Goal: Information Seeking & Learning: Find specific fact

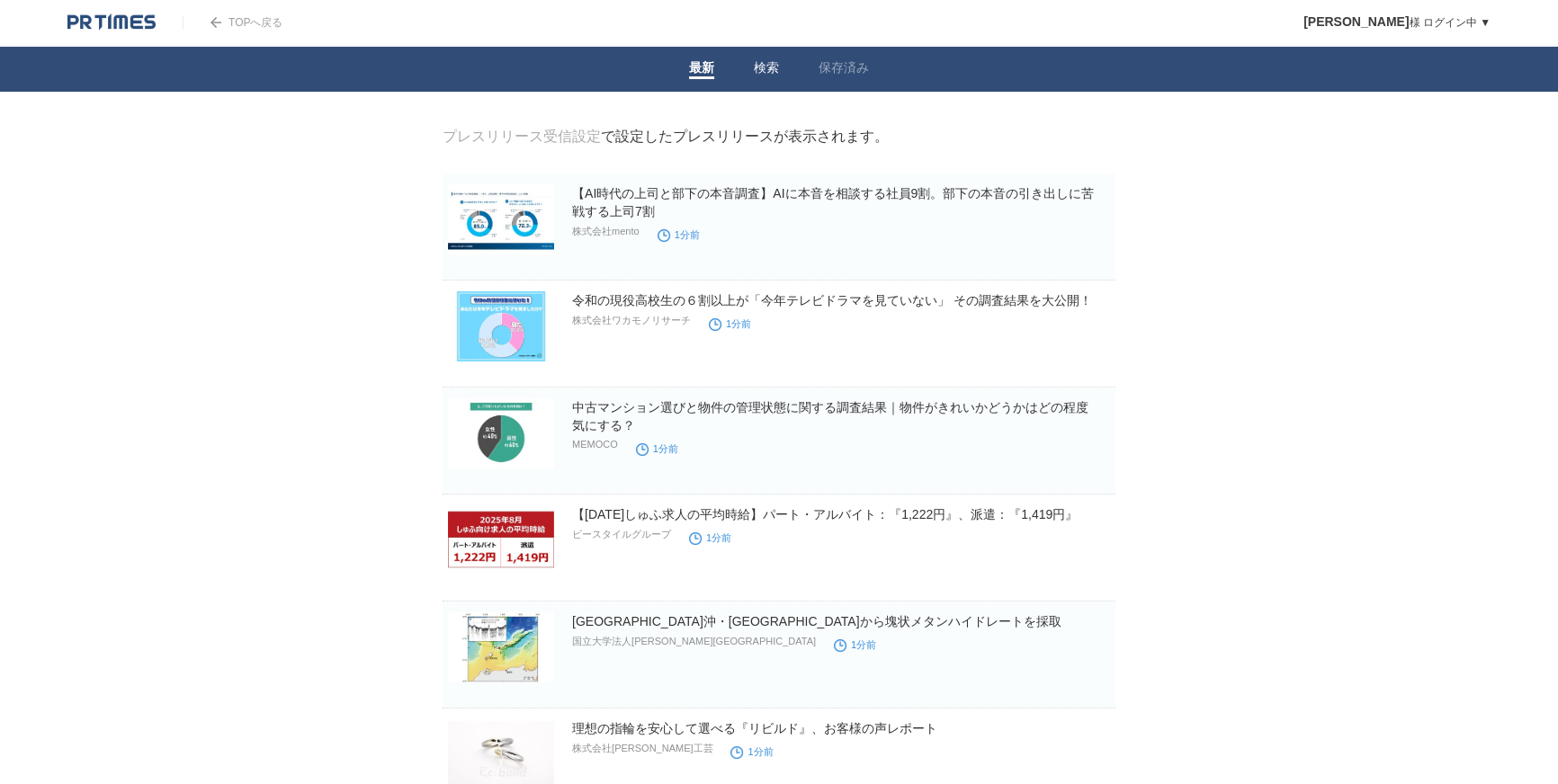
click at [776, 78] on span at bounding box center [766, 77] width 25 height 3
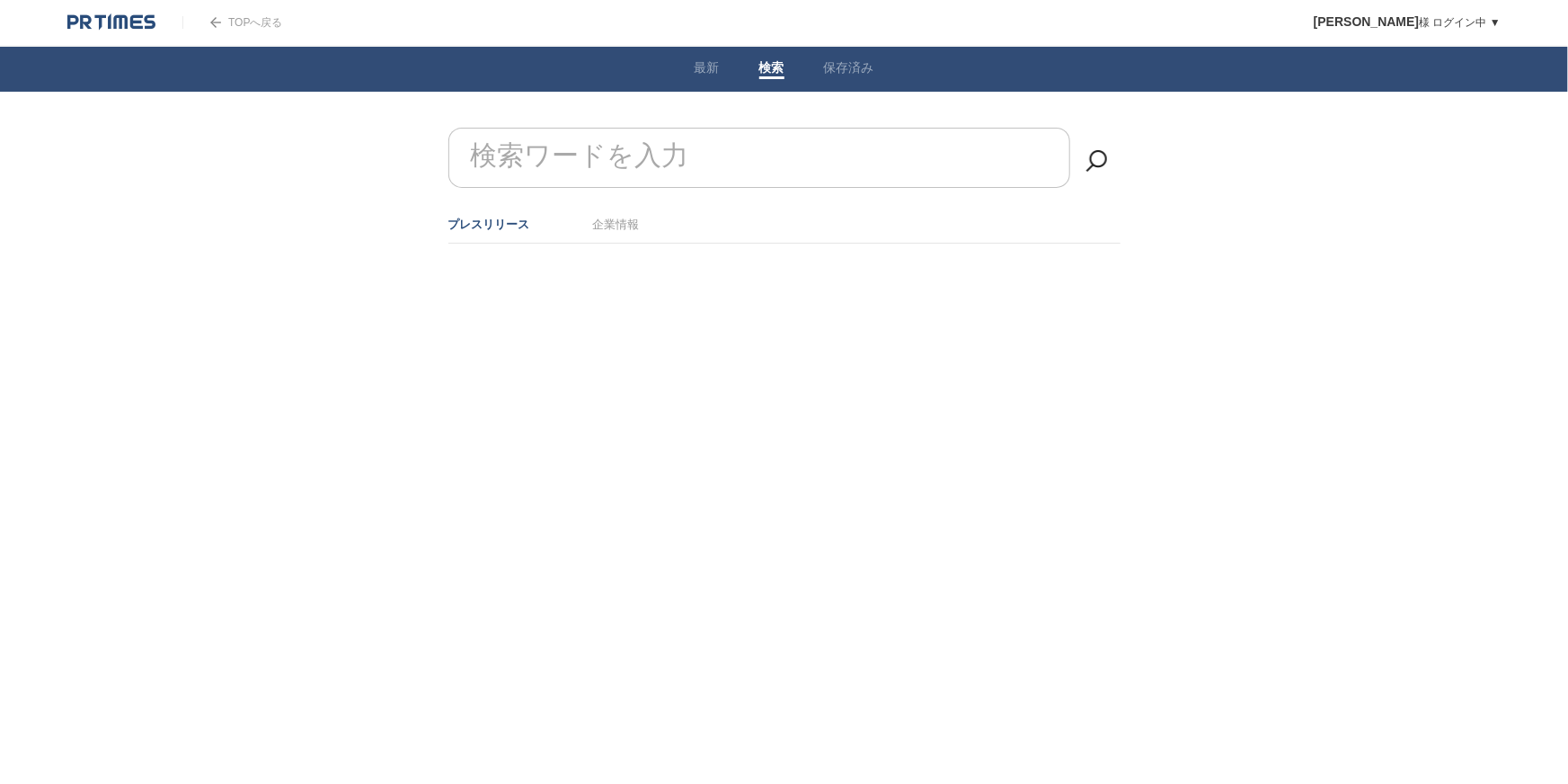
click at [764, 152] on input "検索ワードを入力" at bounding box center [759, 158] width 622 height 60
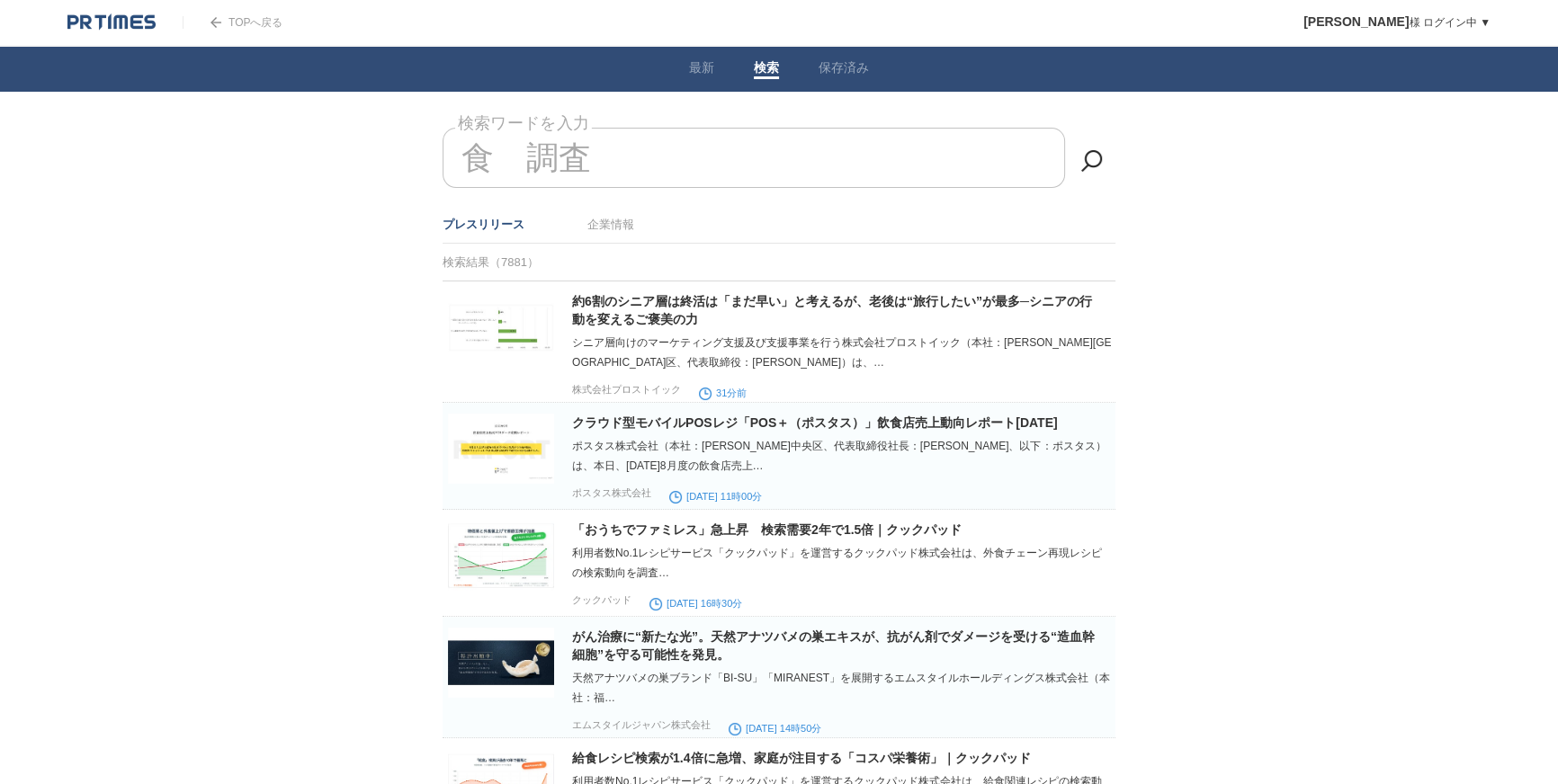
type input "食　調査"
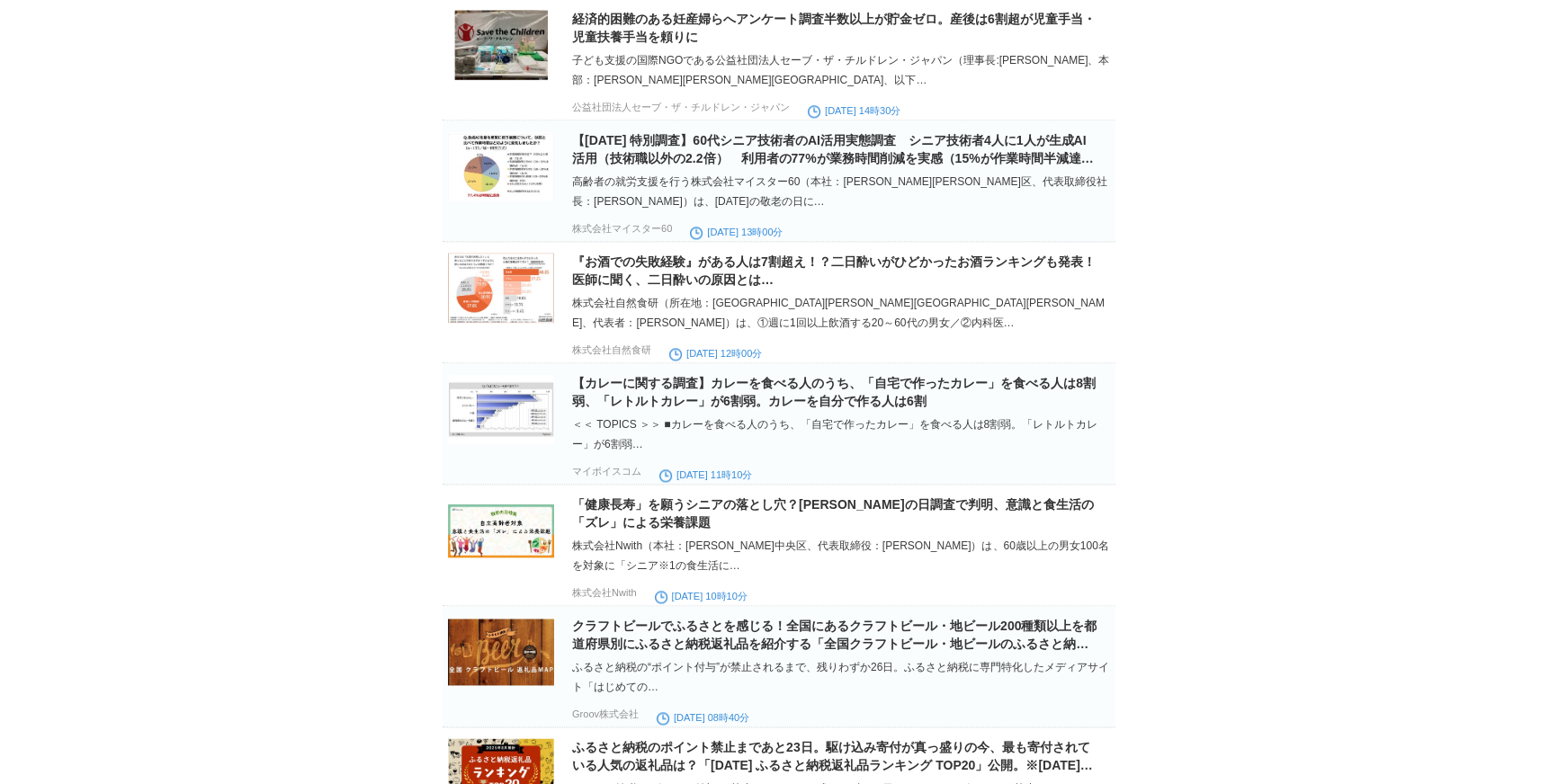
scroll to position [3105, 0]
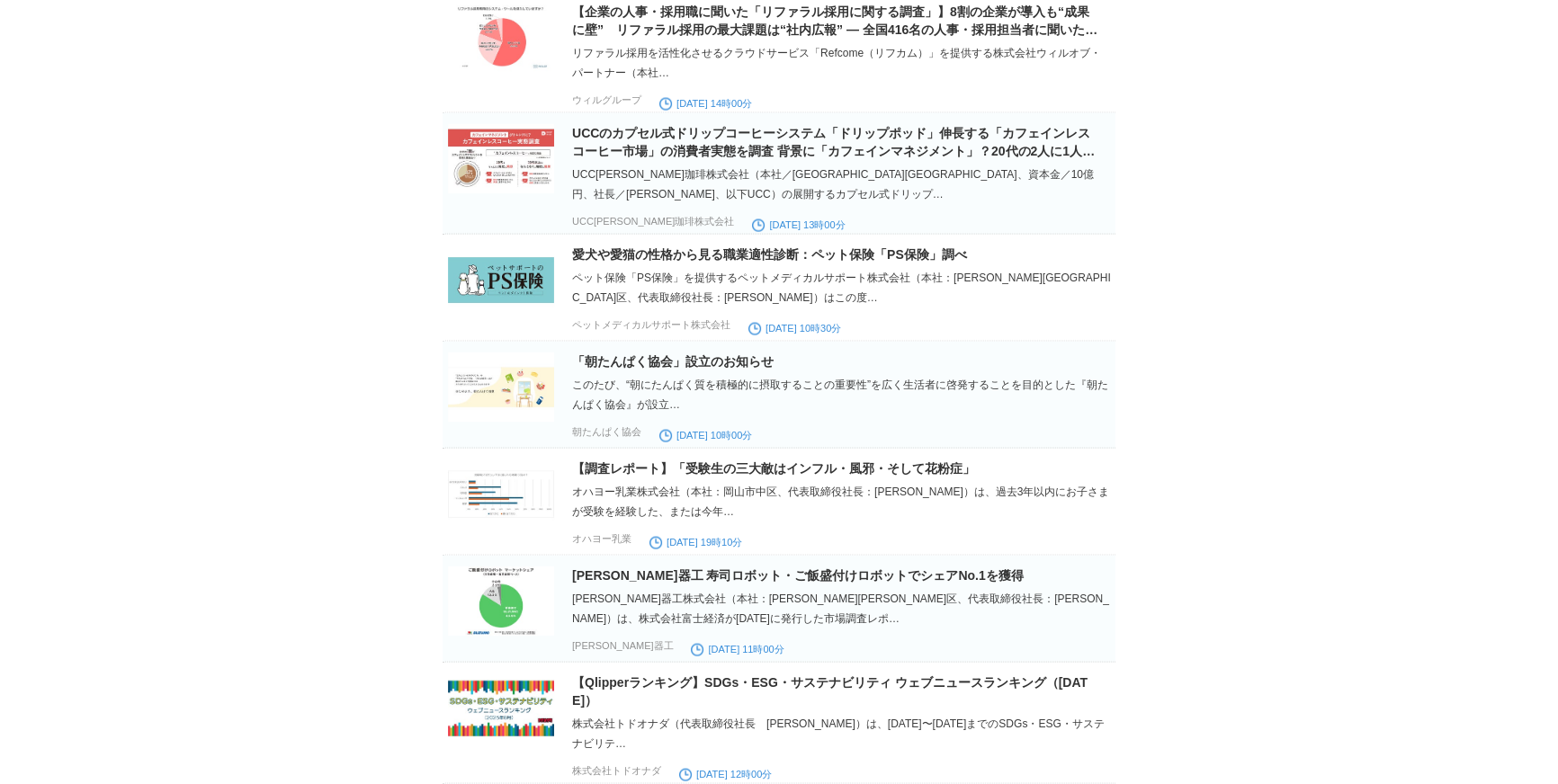
scroll to position [4740, 0]
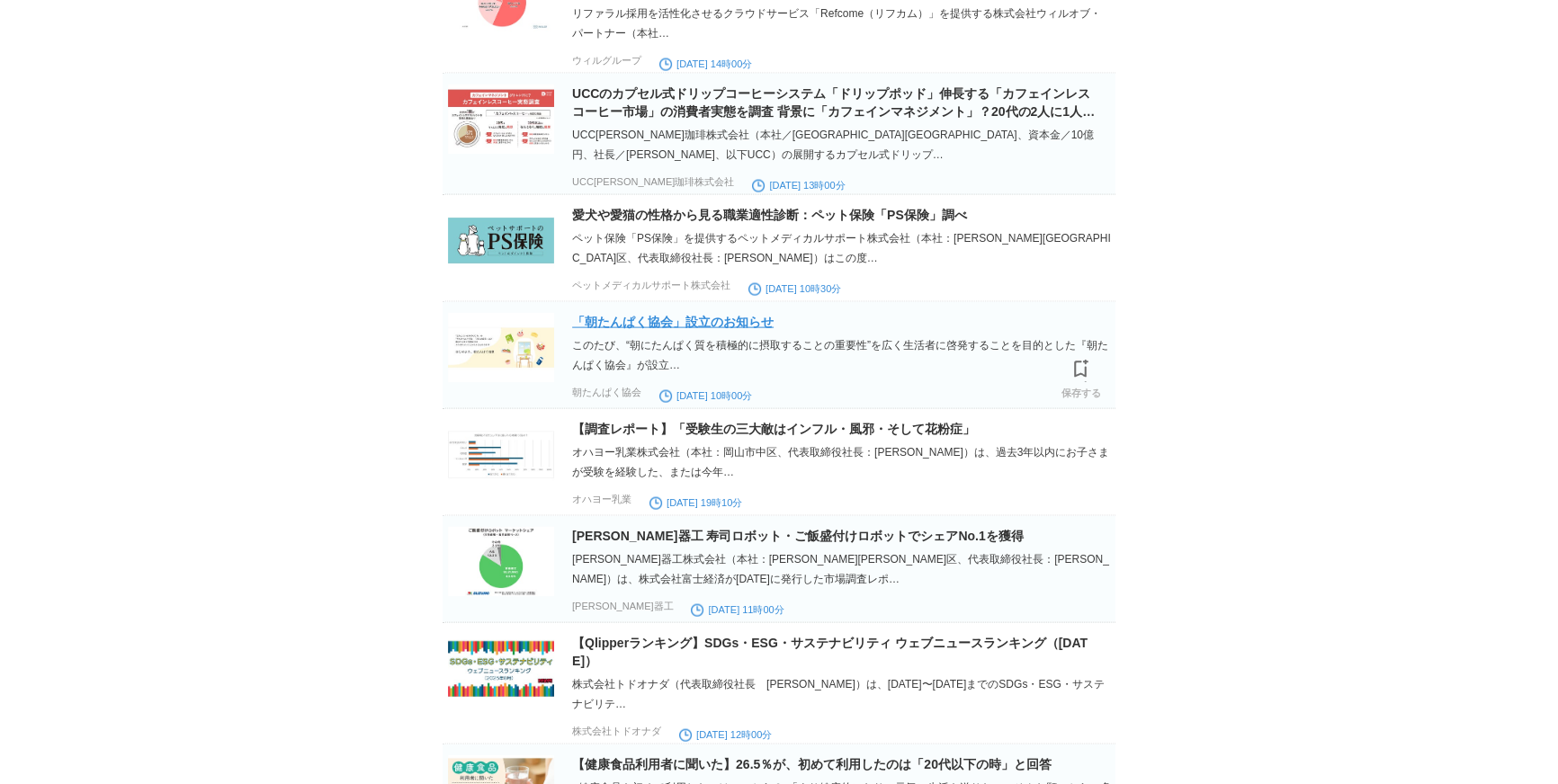
click at [691, 329] on link "「朝たんぱく協会」設立のお知らせ" at bounding box center [672, 321] width 202 height 14
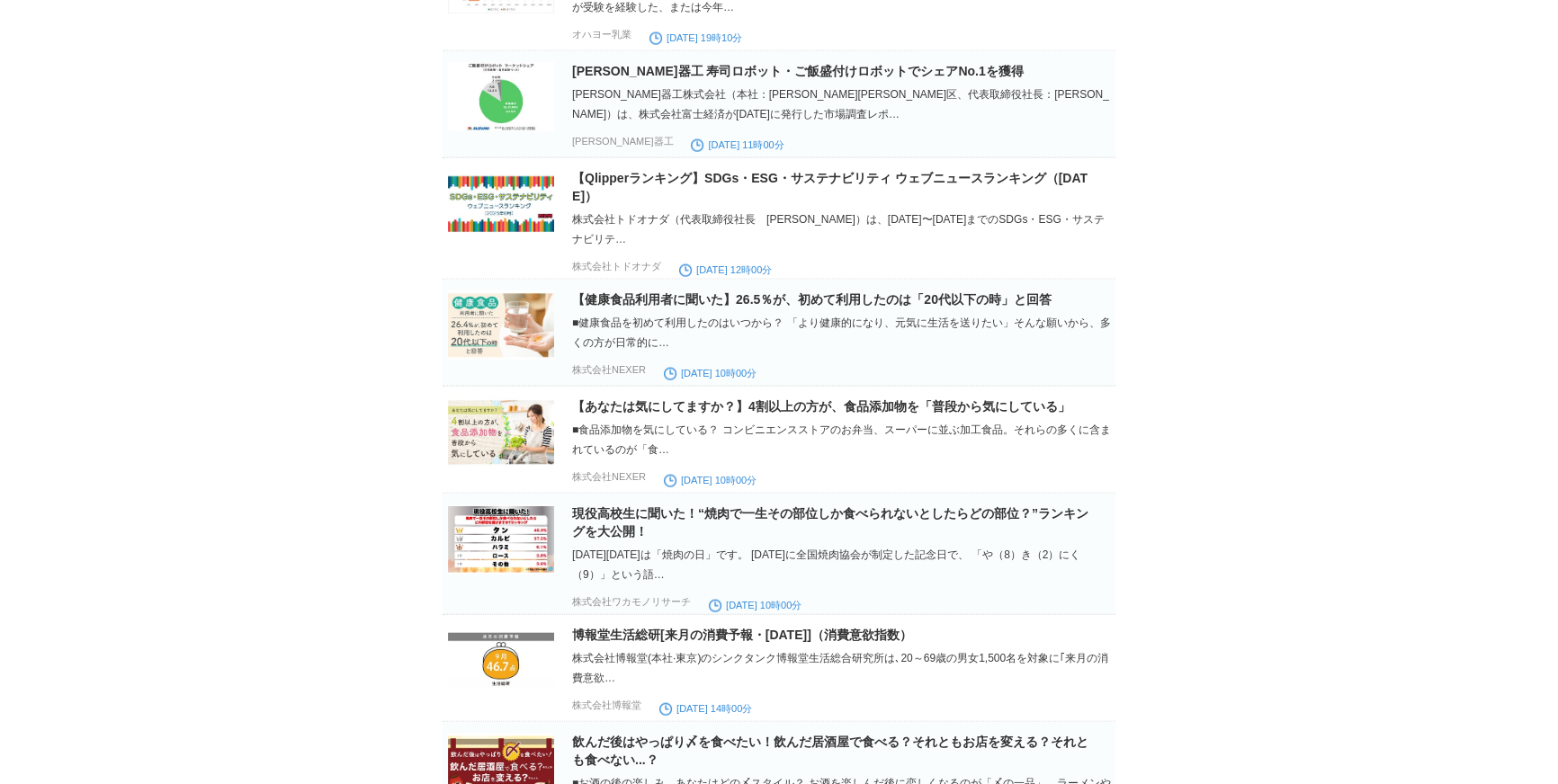
scroll to position [5231, 0]
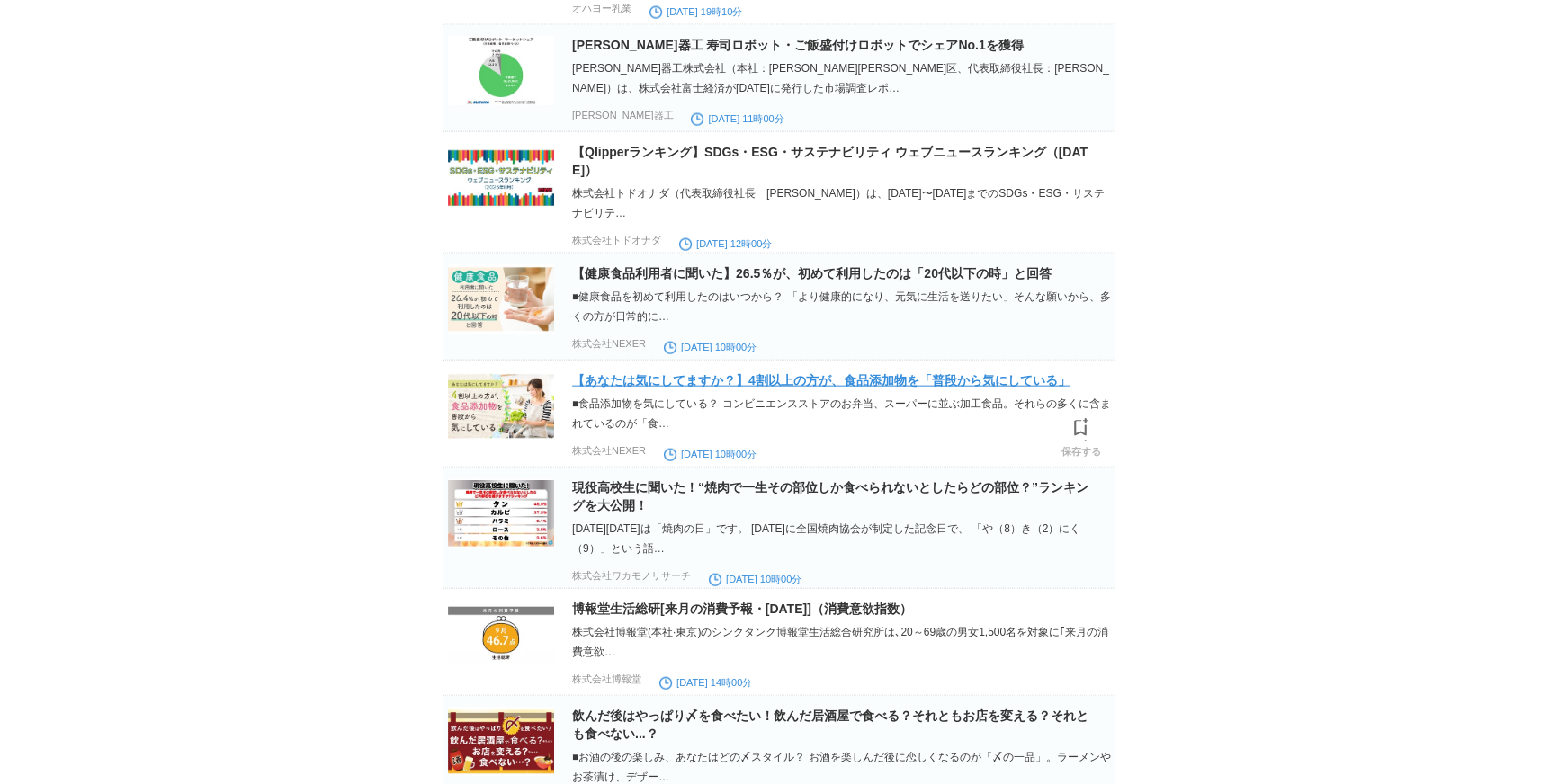
click at [666, 387] on link "【あなたは気にしてますか？】4割以上の方が、食品添加物を「普段から気にしている」" at bounding box center [821, 380] width 498 height 14
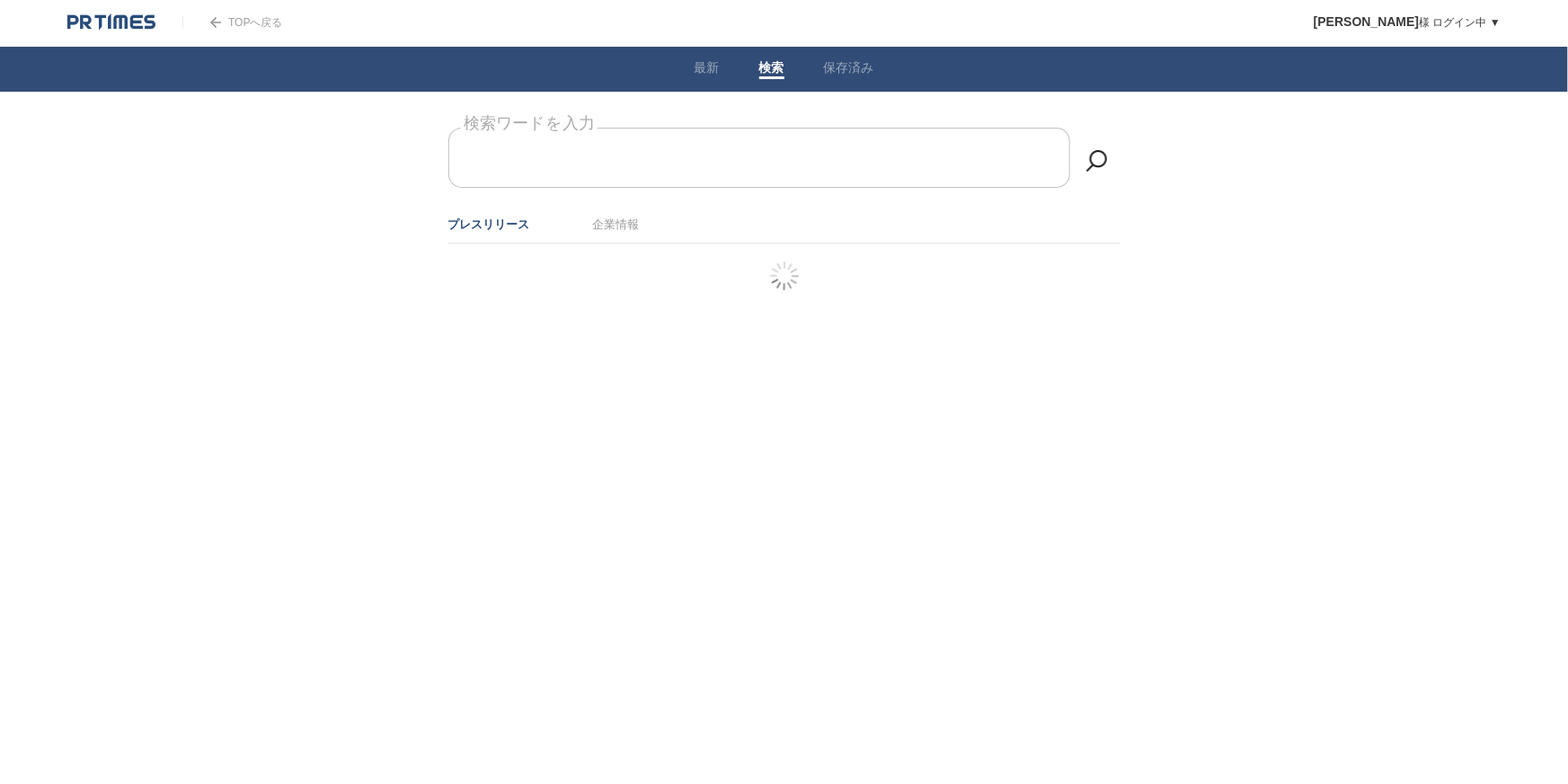
click at [1100, 163] on link at bounding box center [1097, 162] width 36 height 36
click at [813, 183] on input "検索ワードを入力" at bounding box center [759, 158] width 622 height 60
type input "食　調査"
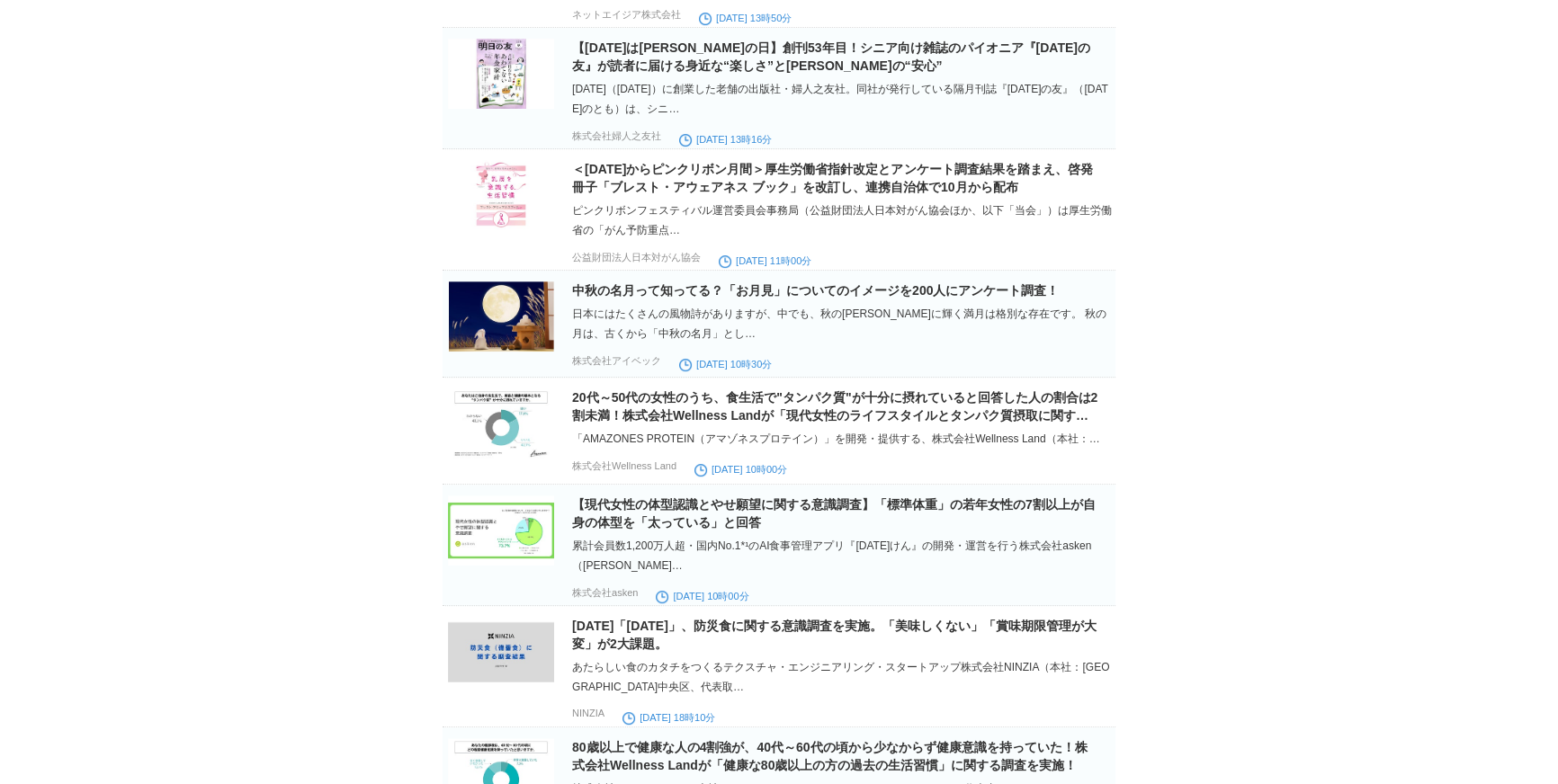
scroll to position [899, 0]
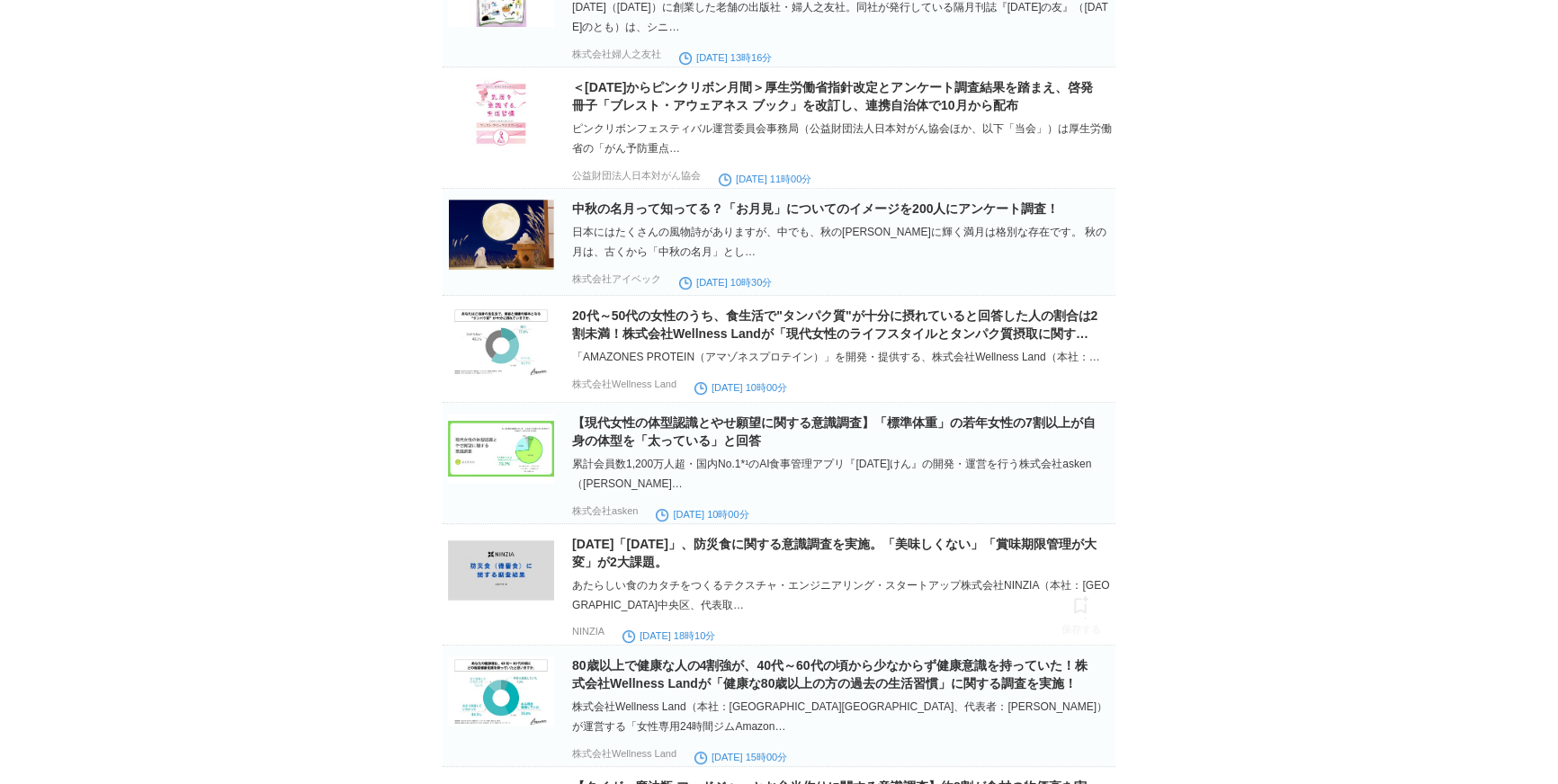
click at [1387, 485] on body "TOPへ戻る [PERSON_NAME] ログイン中 ▼ プレスリリース受信設定 フォロー 除外リスト アカウント設定 閲覧履歴 退会手続き PR TIMES…" at bounding box center [779, 436] width 1558 height 2669
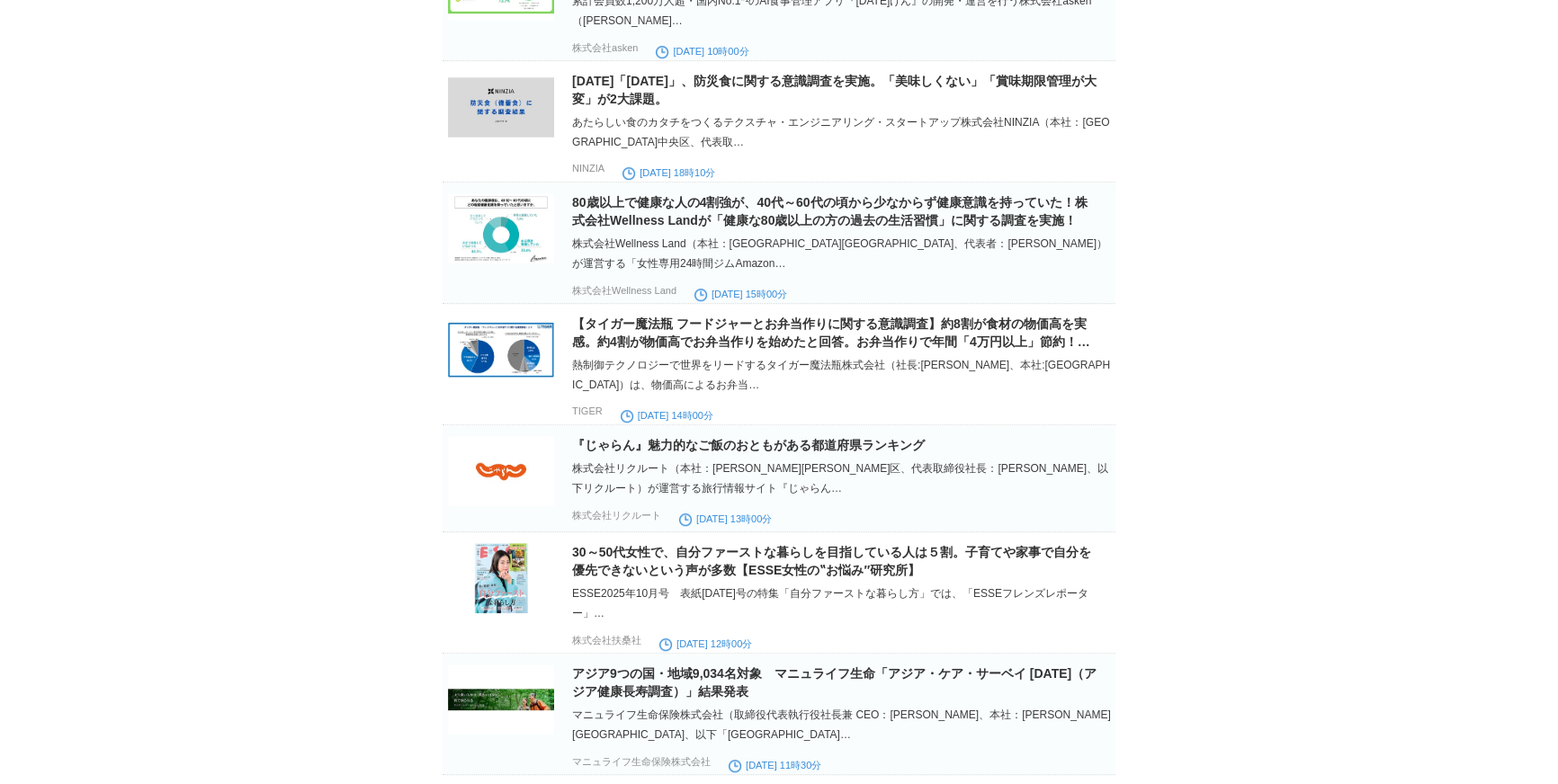
scroll to position [1389, 0]
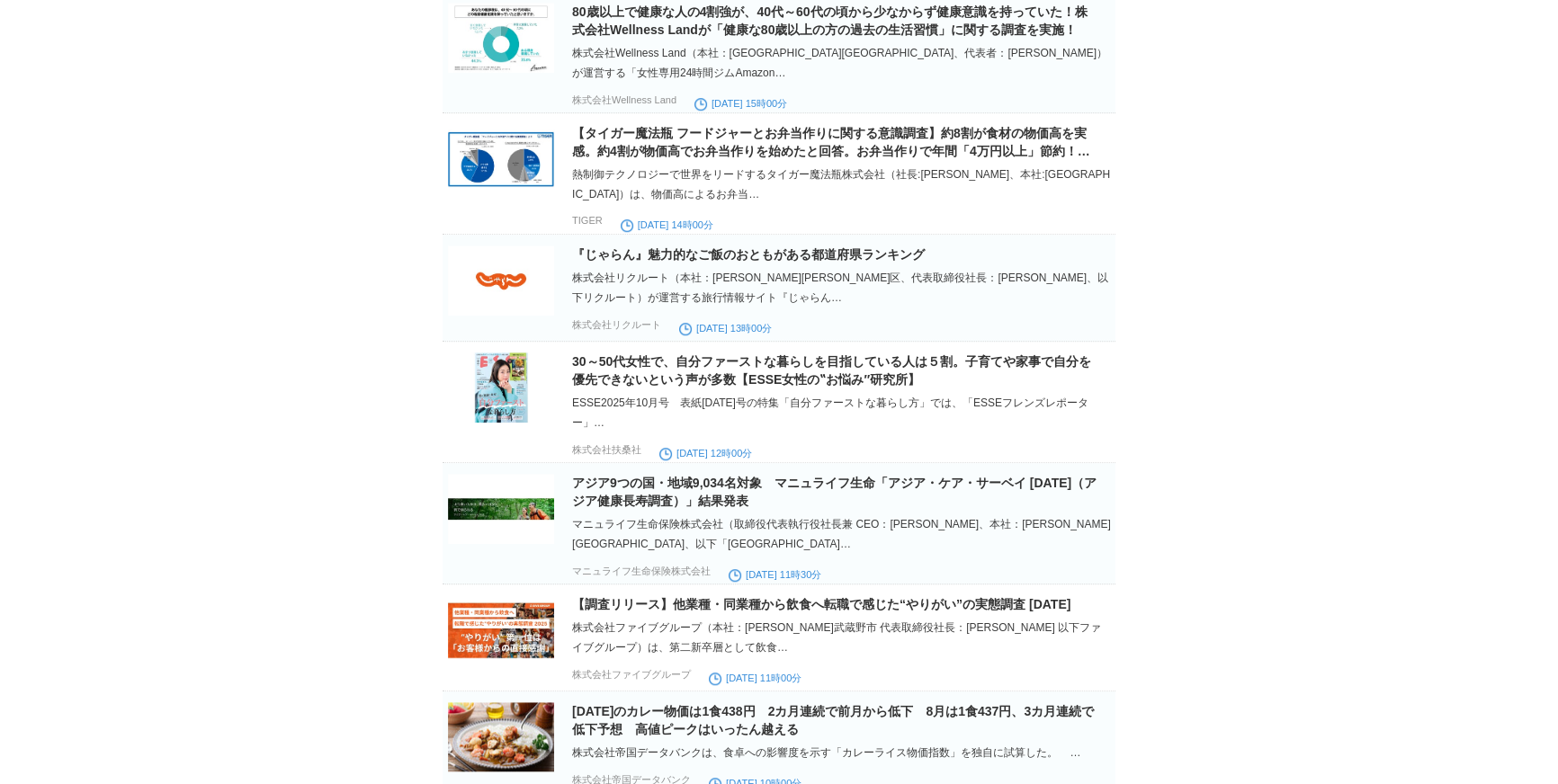
scroll to position [1635, 0]
